Goal: Transaction & Acquisition: Purchase product/service

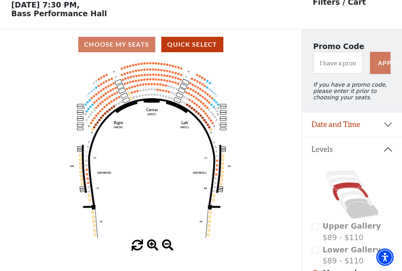
scroll to position [37, 0]
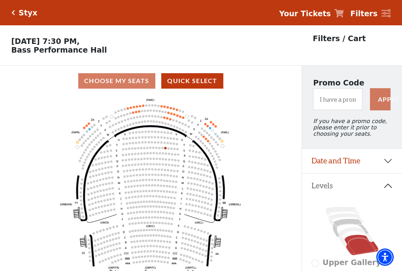
scroll to position [37, 0]
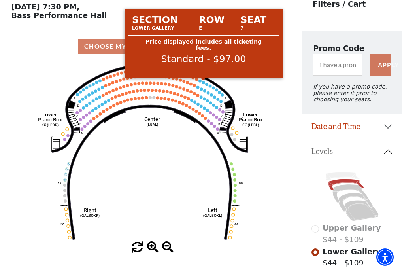
scroll to position [37, 0]
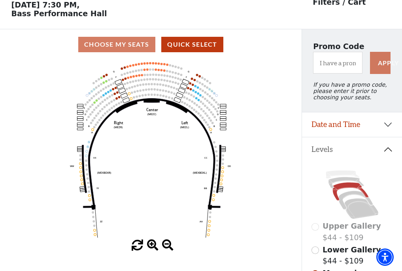
scroll to position [37, 0]
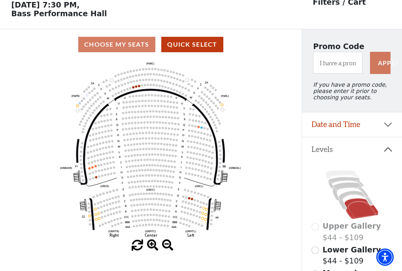
scroll to position [37, 0]
